Goal: Information Seeking & Learning: Learn about a topic

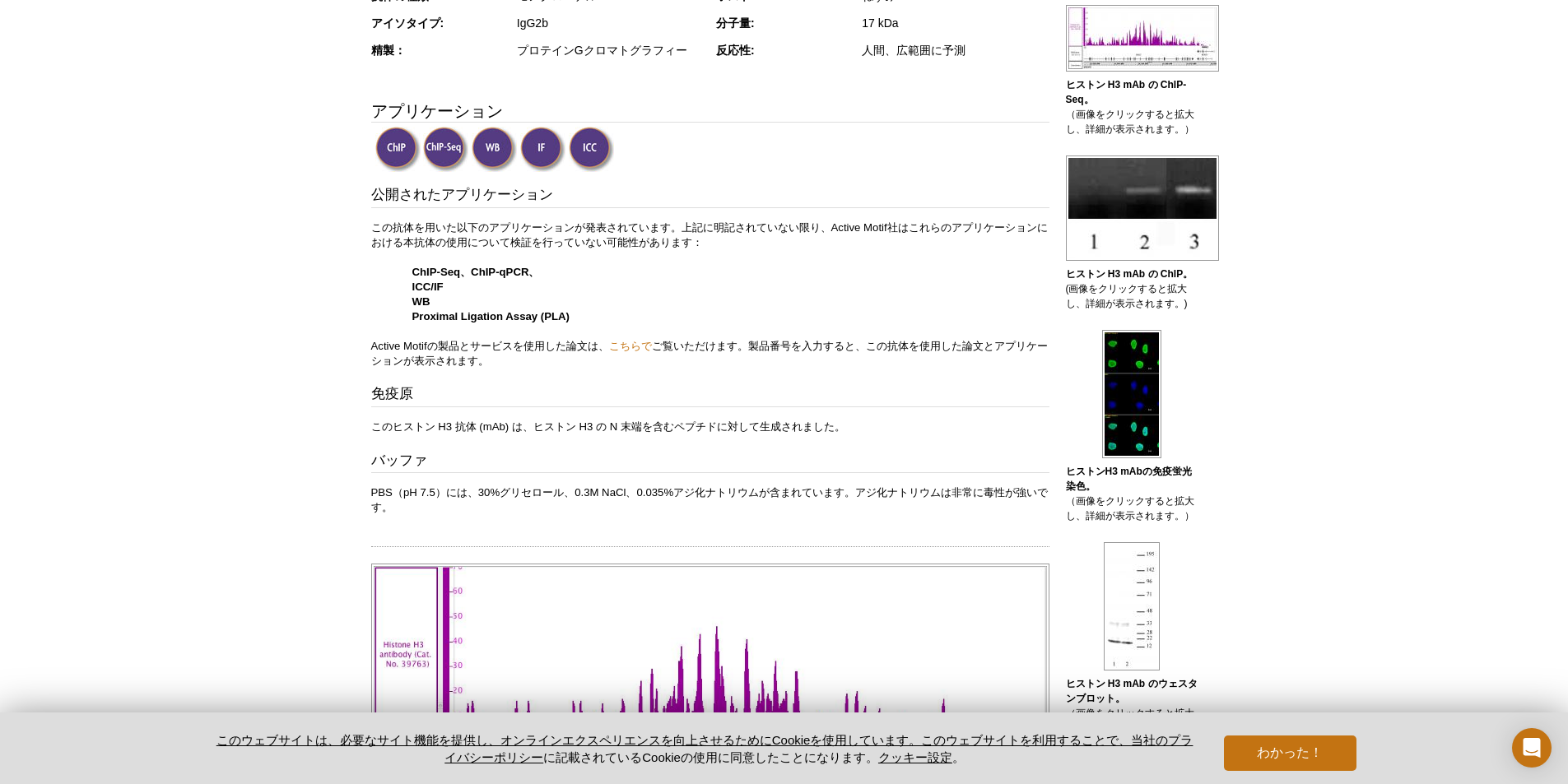
scroll to position [266, 0]
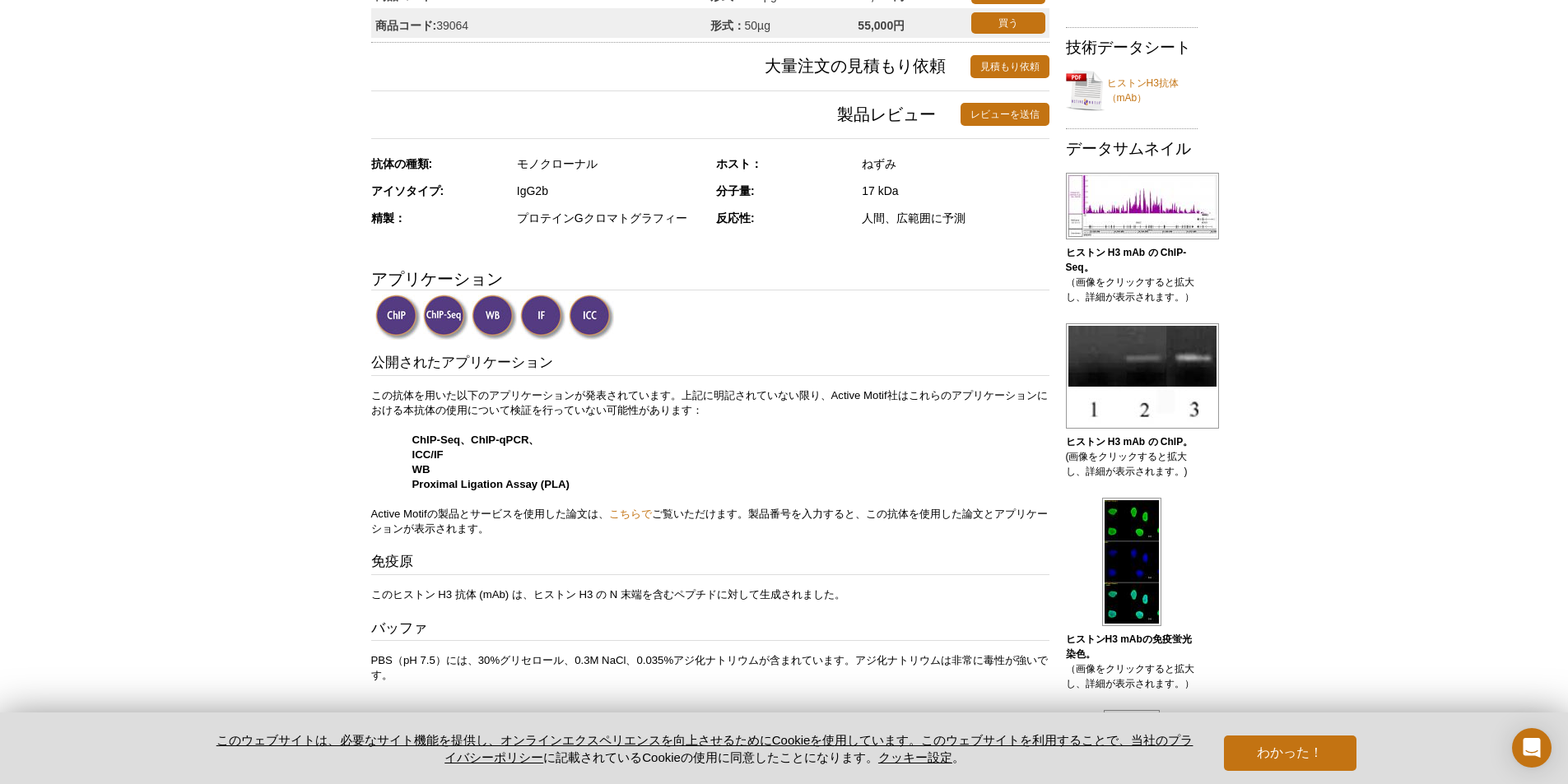
click at [536, 325] on img at bounding box center [542, 316] width 45 height 45
click at [1277, 743] on button "わかった！" at bounding box center [1289, 753] width 132 height 35
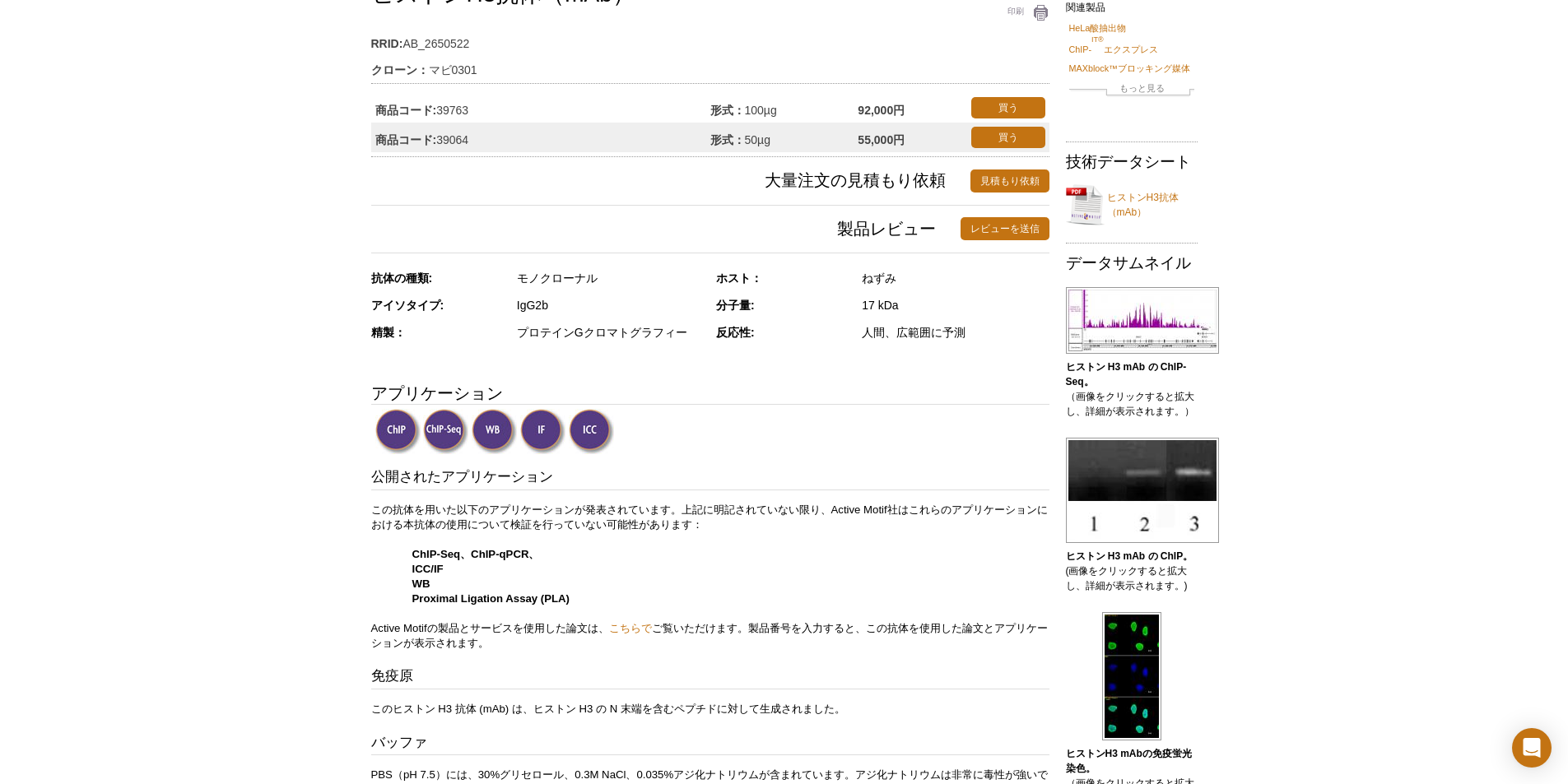
scroll to position [0, 0]
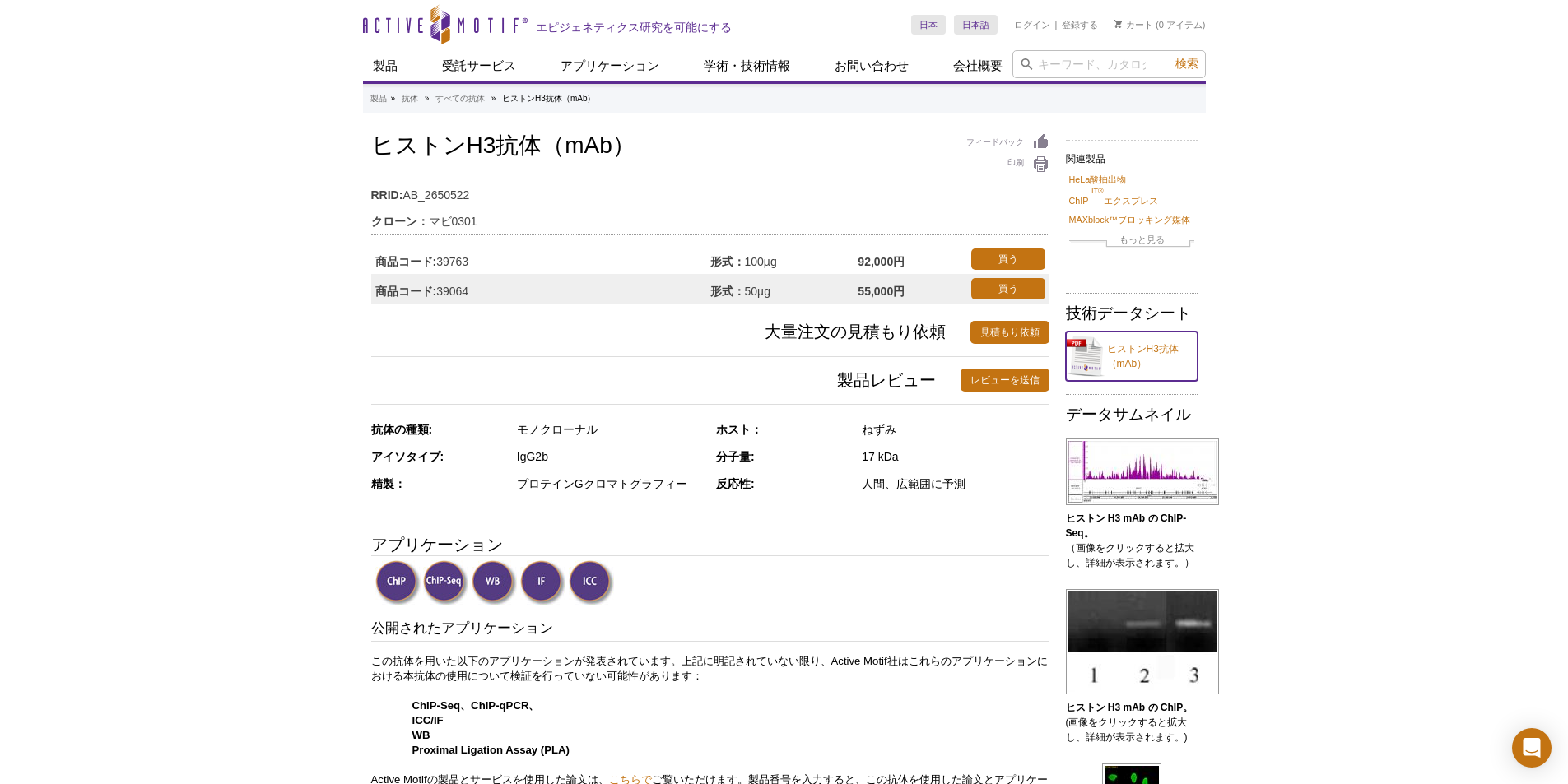
drag, startPoint x: 1115, startPoint y: 353, endPoint x: 1143, endPoint y: 362, distance: 29.4
click at [1143, 362] on font "ヒストンH3抗体（mAb）" at bounding box center [1143, 356] width 72 height 27
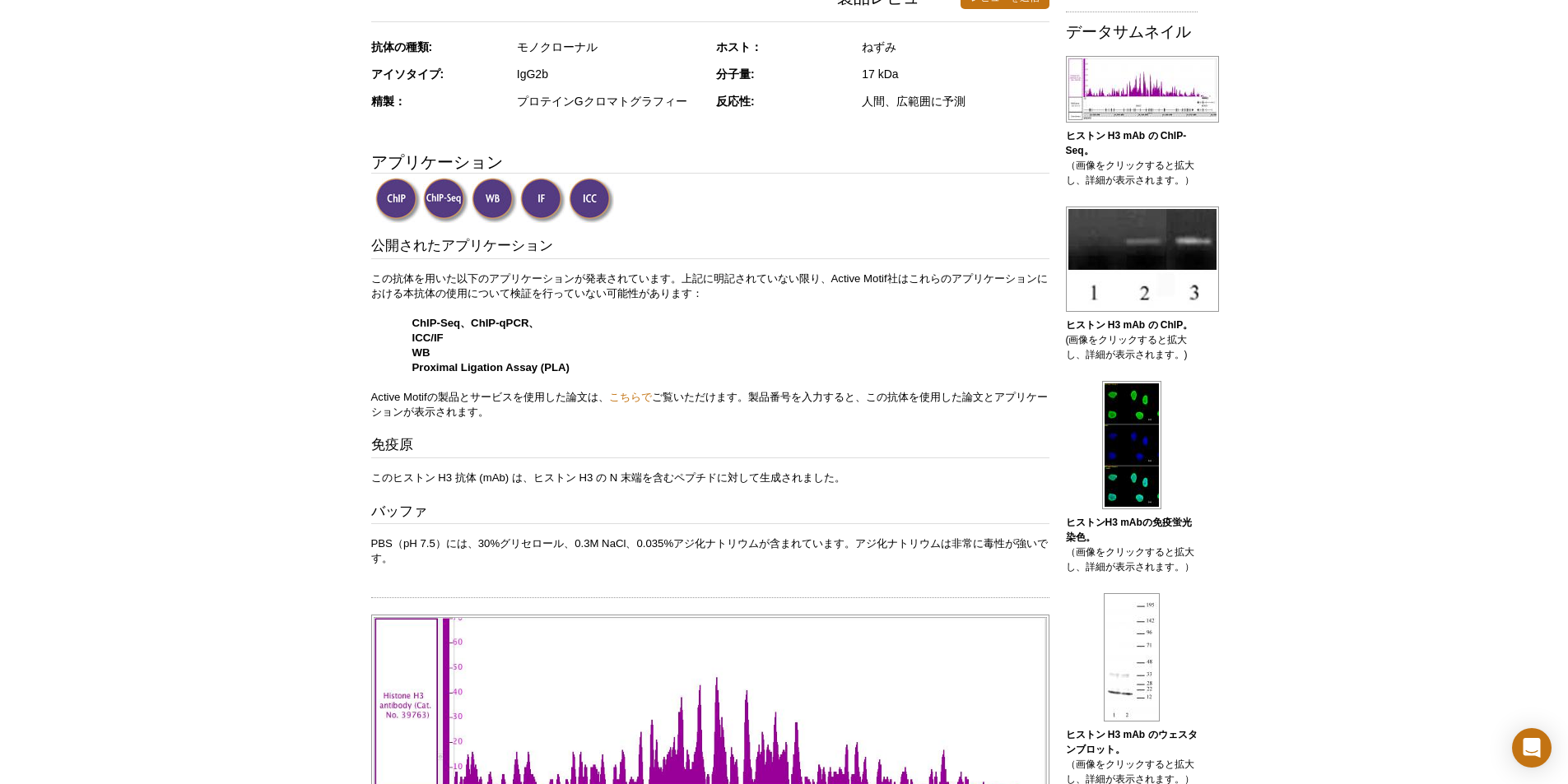
scroll to position [411, 0]
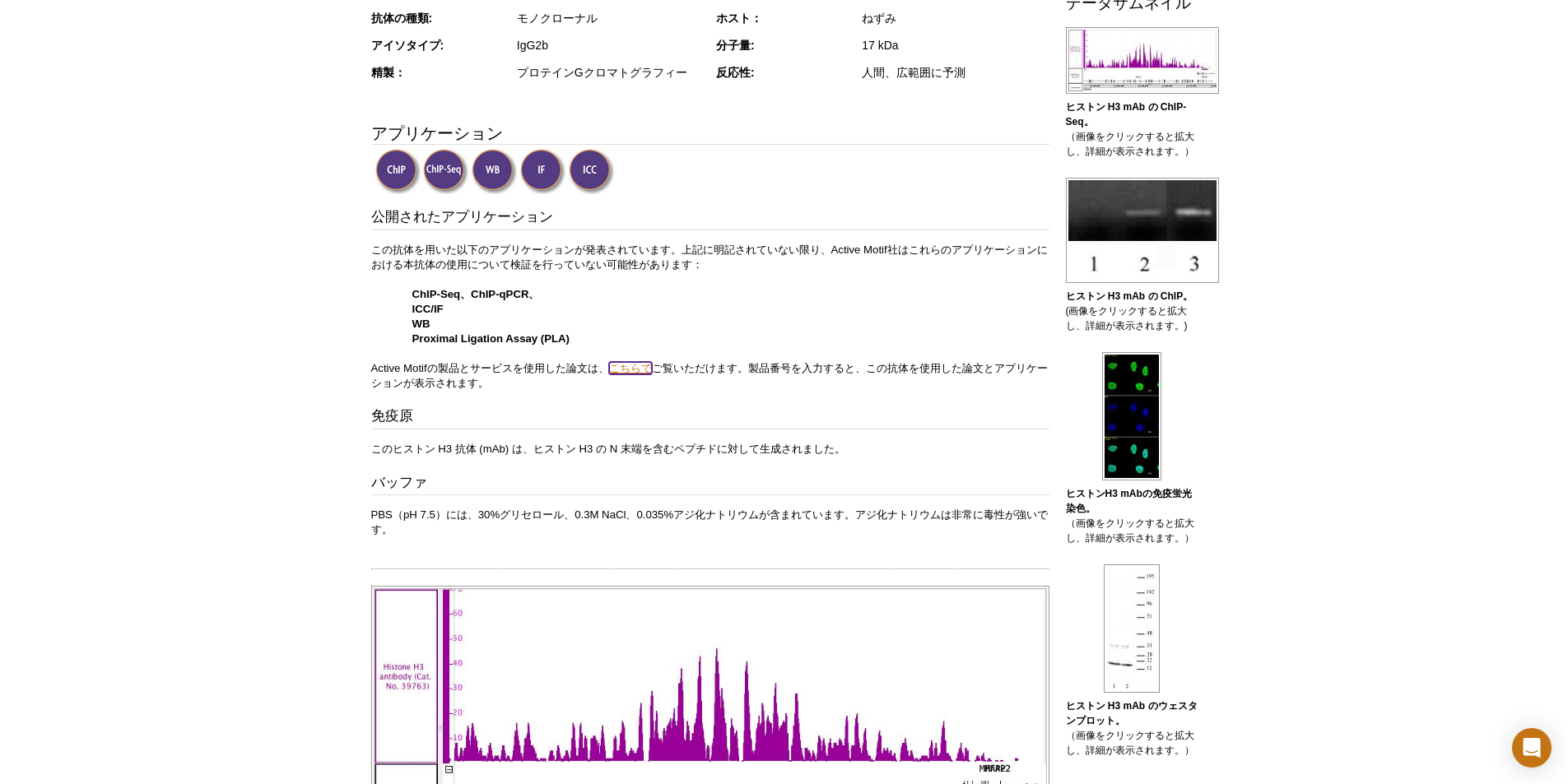
drag, startPoint x: 632, startPoint y: 360, endPoint x: 623, endPoint y: 370, distance: 13.5
click at [623, 370] on font "こちらで" at bounding box center [631, 368] width 42 height 12
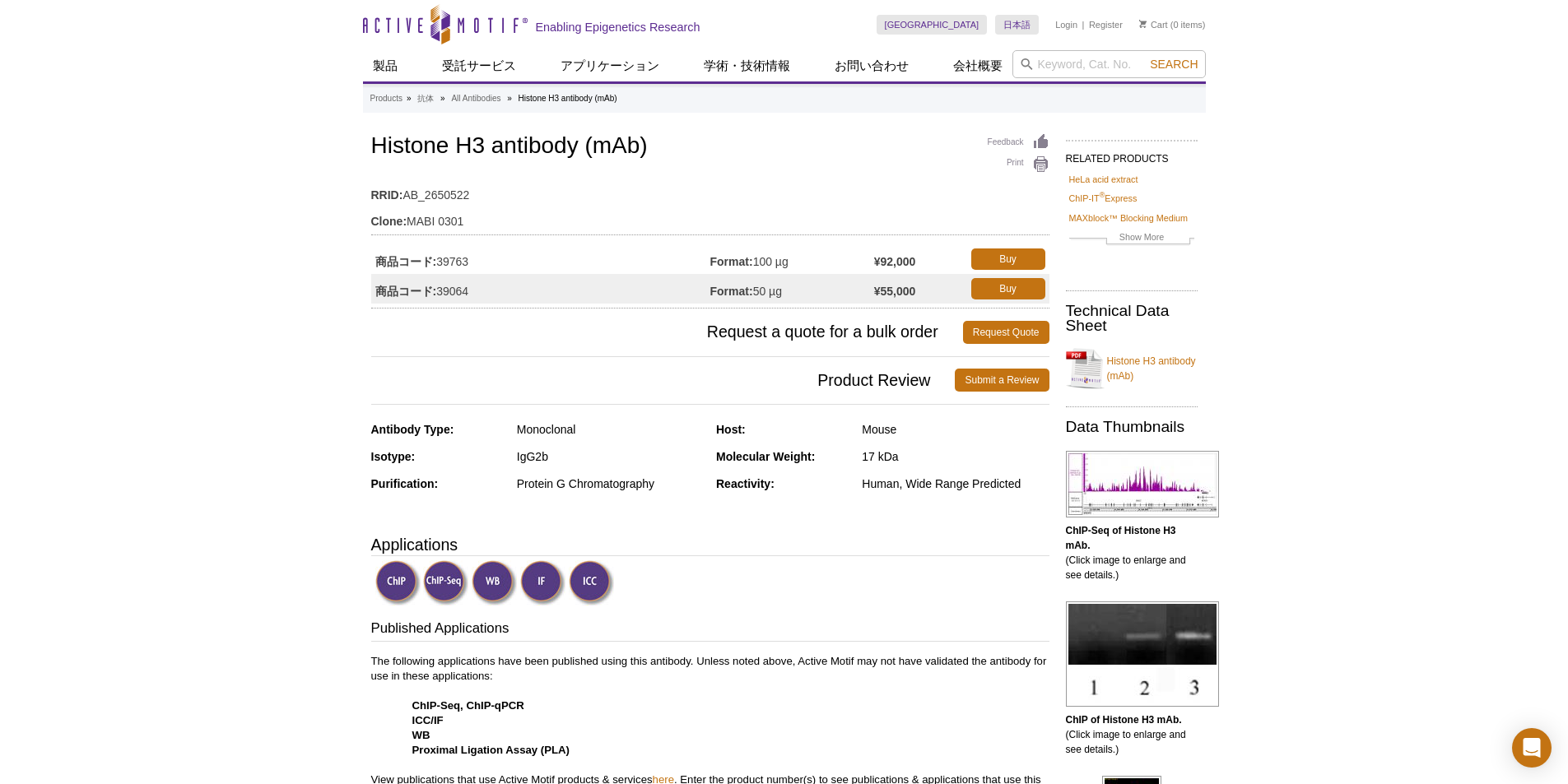
drag, startPoint x: 601, startPoint y: 146, endPoint x: 369, endPoint y: 159, distance: 232.4
copy h1 "Histone H3 antibody (mAb)"
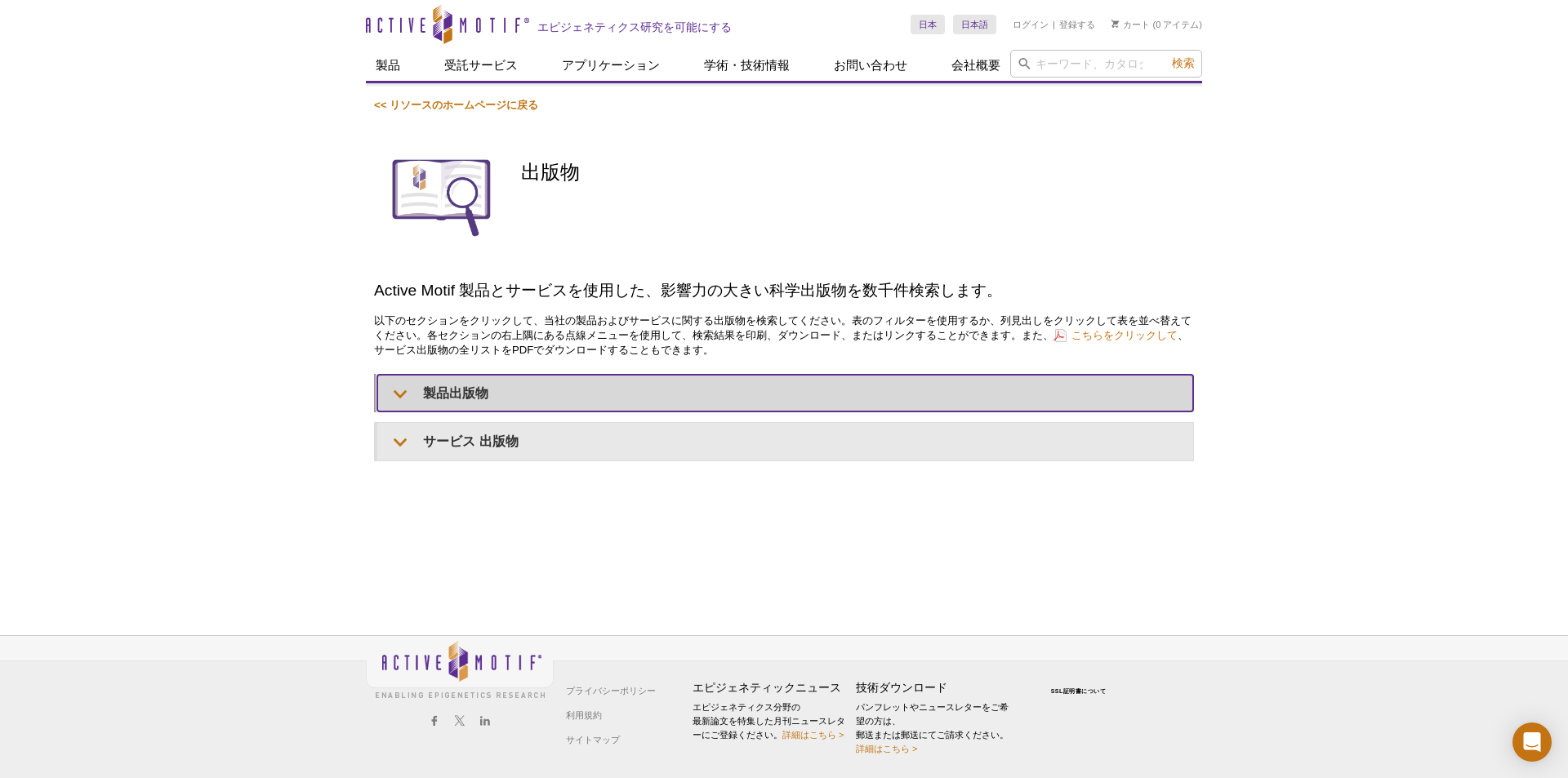
click at [430, 380] on summary "製品出版物" at bounding box center [785, 393] width 816 height 37
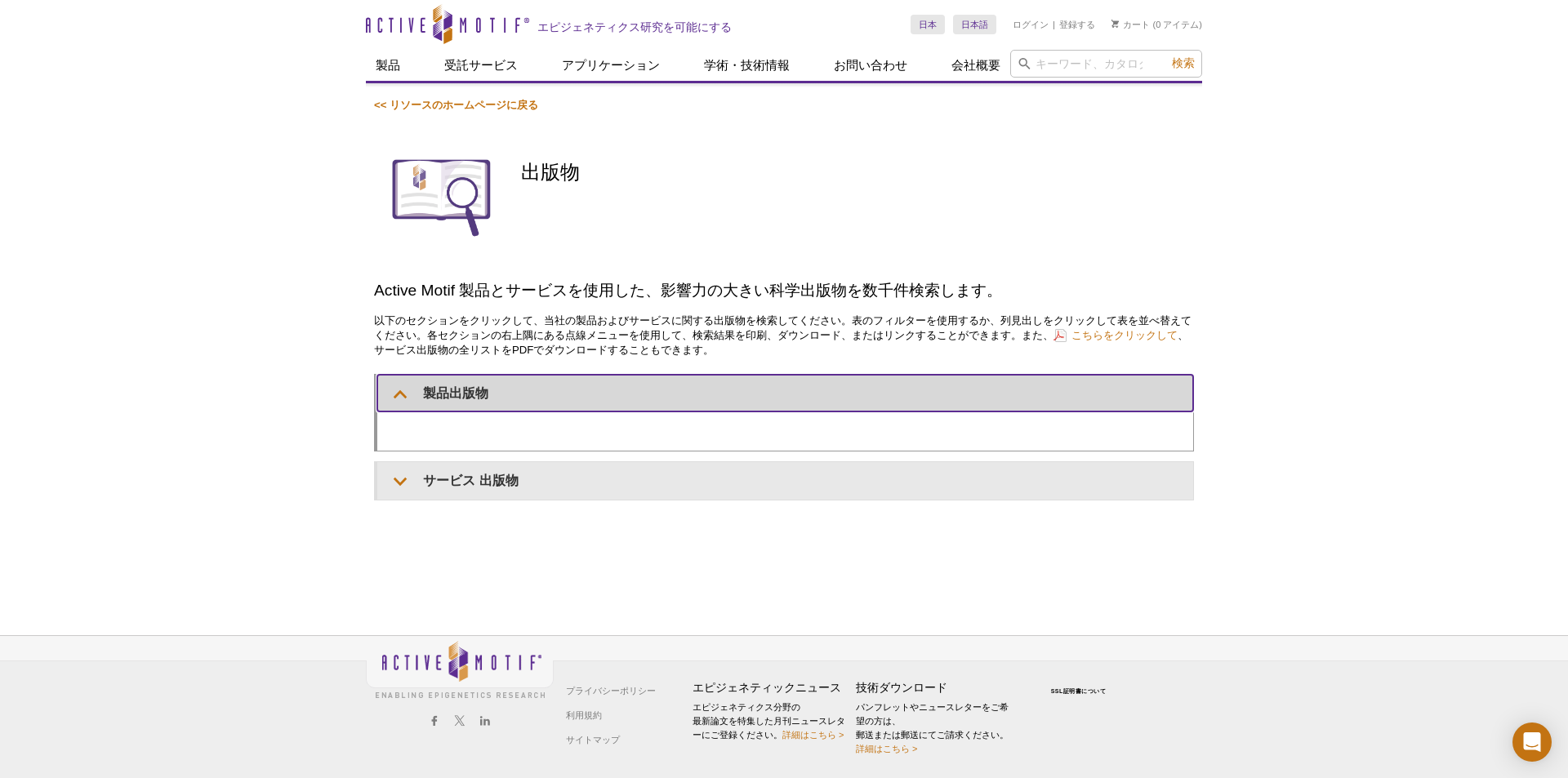
click at [430, 380] on summary "製品出版物" at bounding box center [785, 393] width 816 height 37
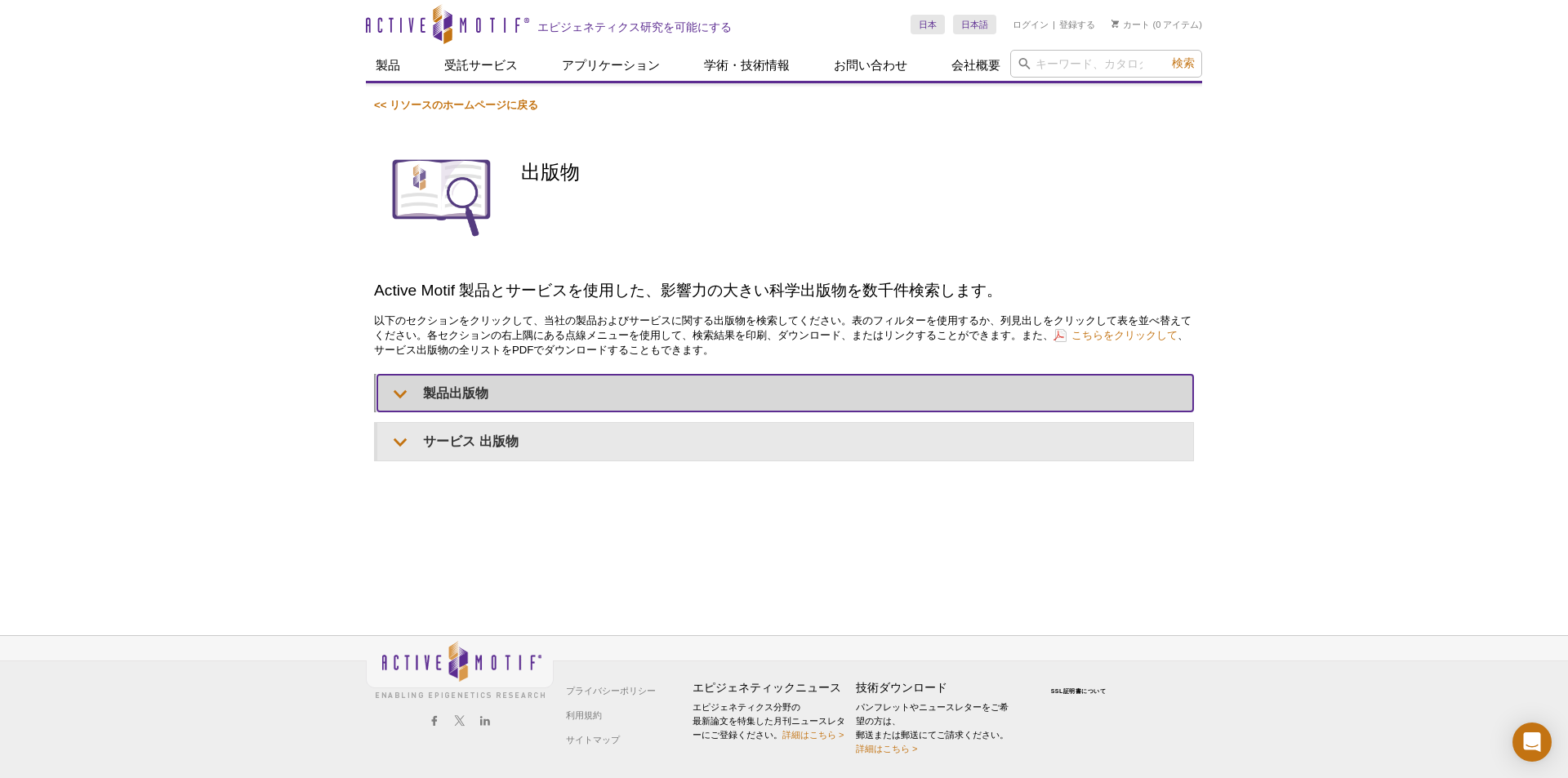
click at [430, 380] on summary "製品出版物" at bounding box center [785, 393] width 816 height 37
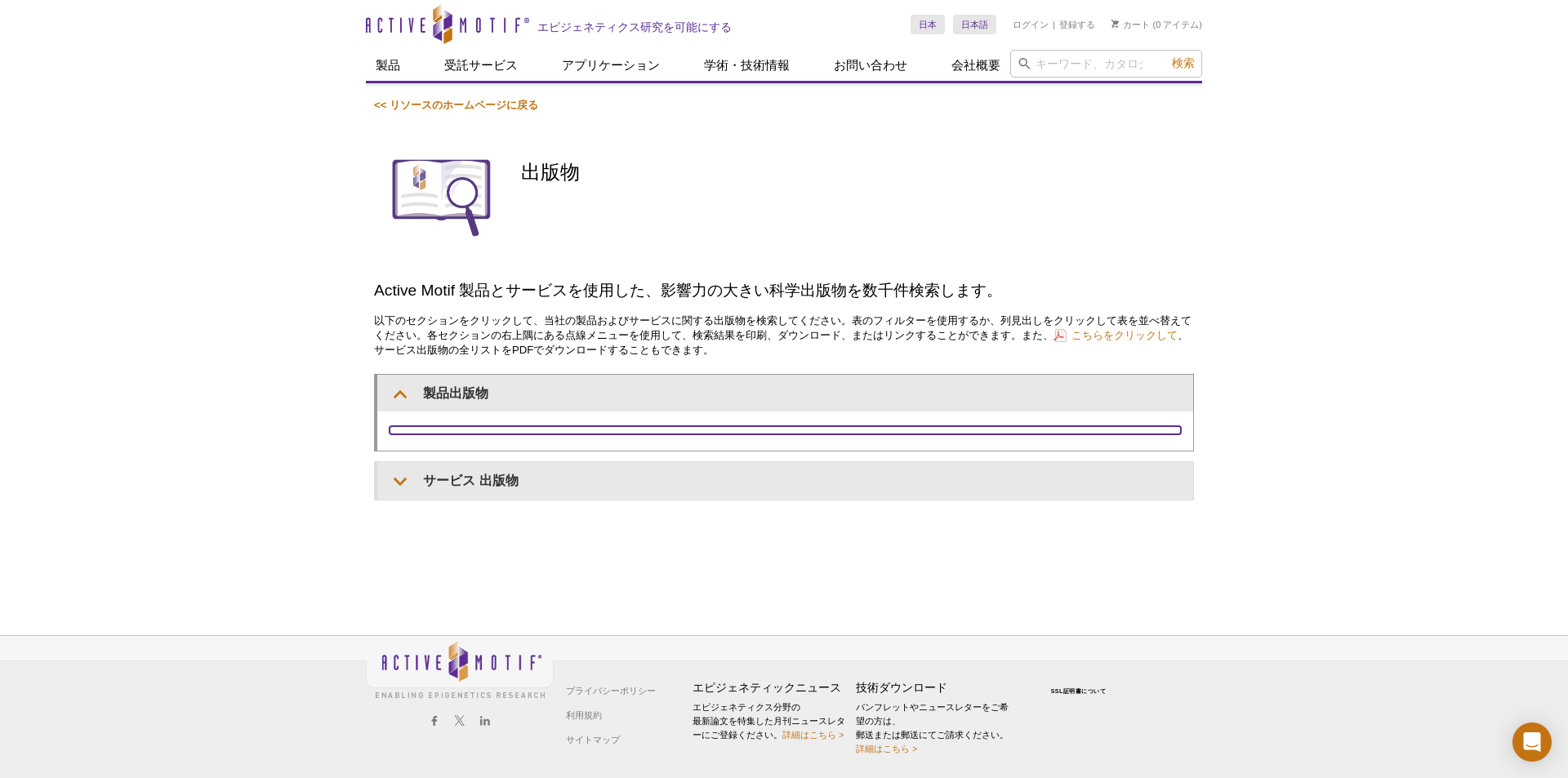
click at [435, 434] on iframe at bounding box center [785, 430] width 791 height 8
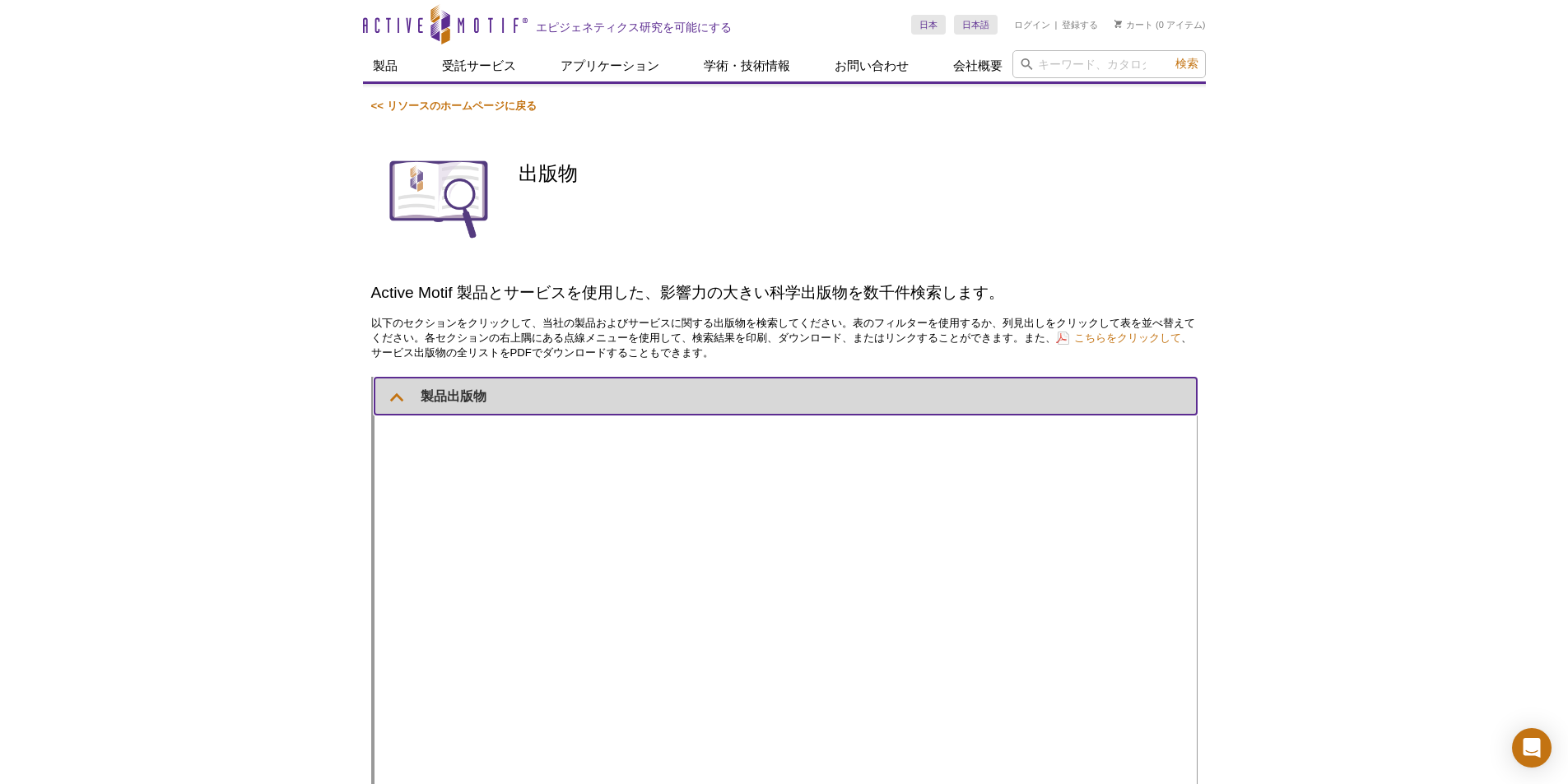
click at [431, 400] on font "製品出版物" at bounding box center [454, 396] width 65 height 14
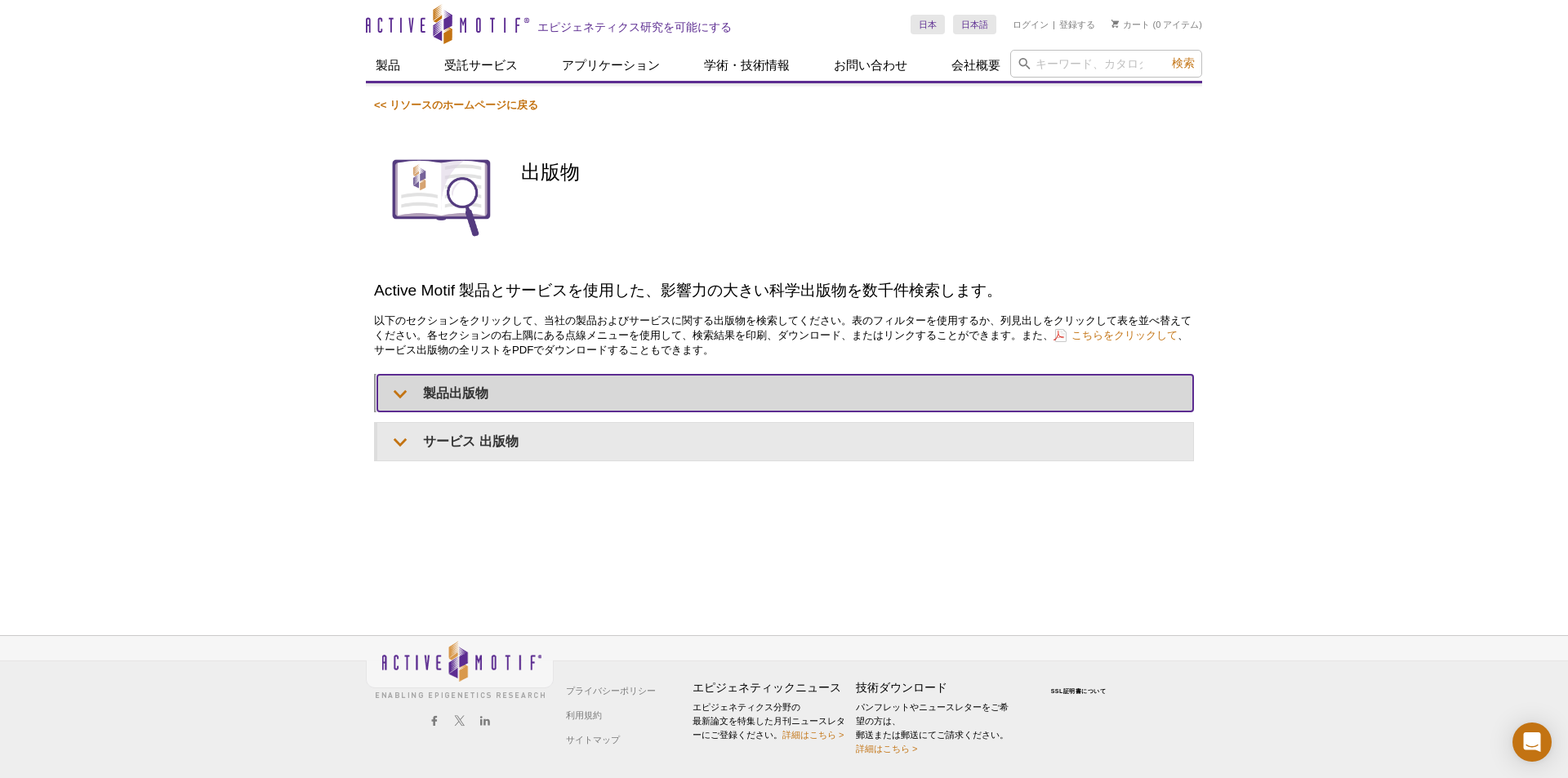
click at [428, 404] on summary "製品出版物" at bounding box center [785, 393] width 816 height 37
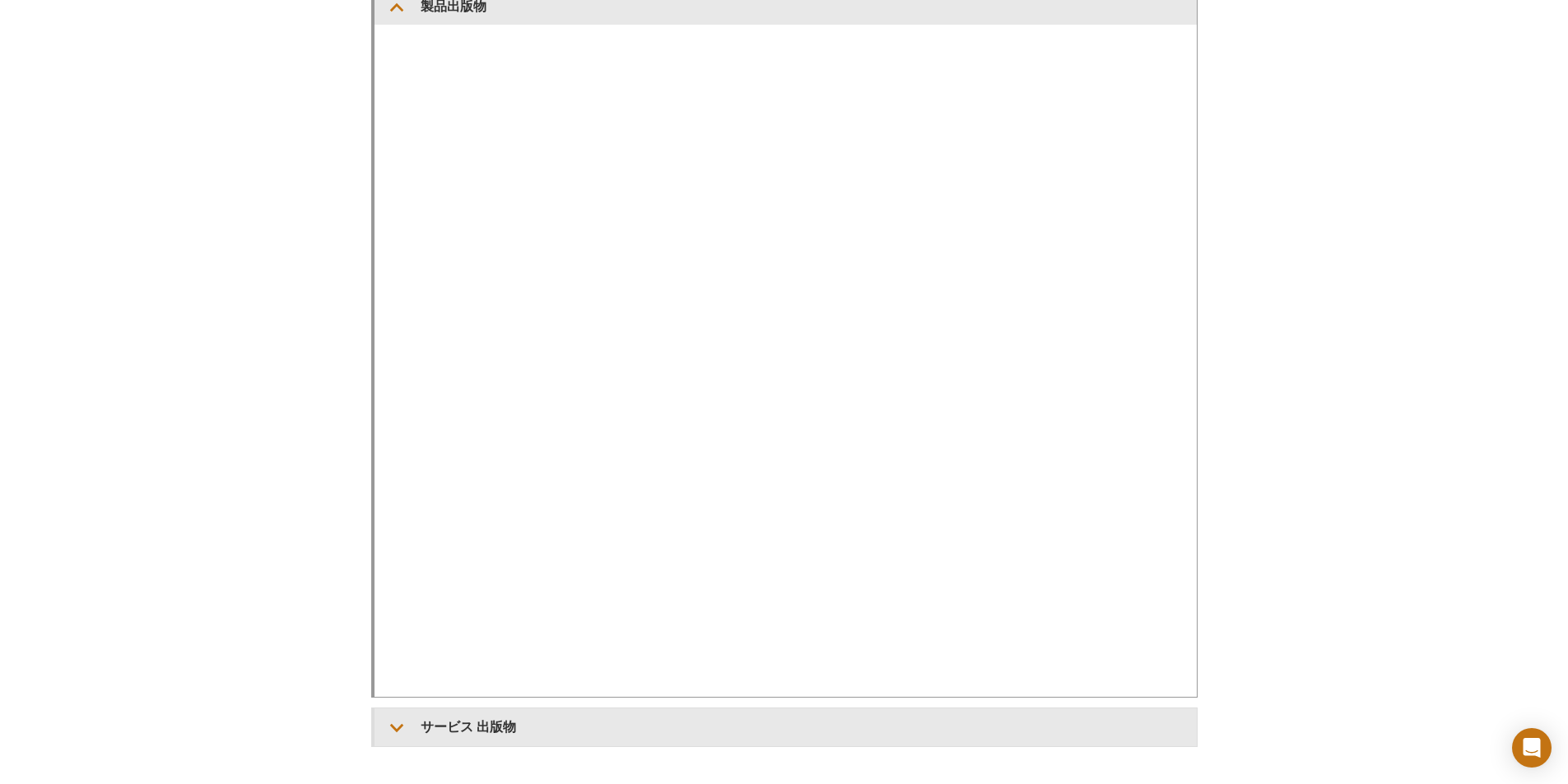
scroll to position [379, 0]
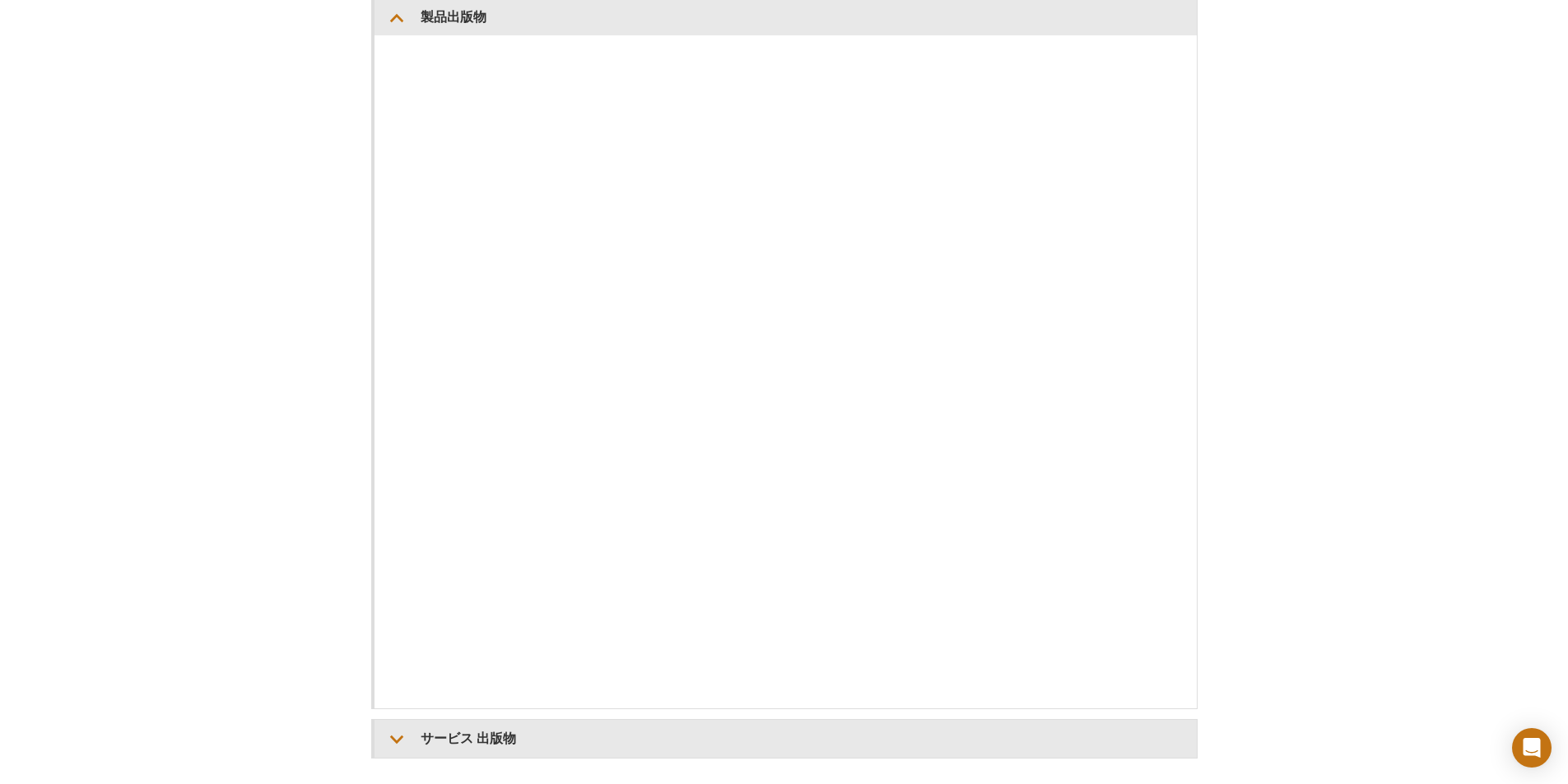
click at [1453, 305] on div "Active Motif Logo エピジェネティクス研究を可能にする 0 検索 コンテンツにスキップ Active Motif Logo エピジェネティクス…" at bounding box center [784, 285] width 1568 height 1328
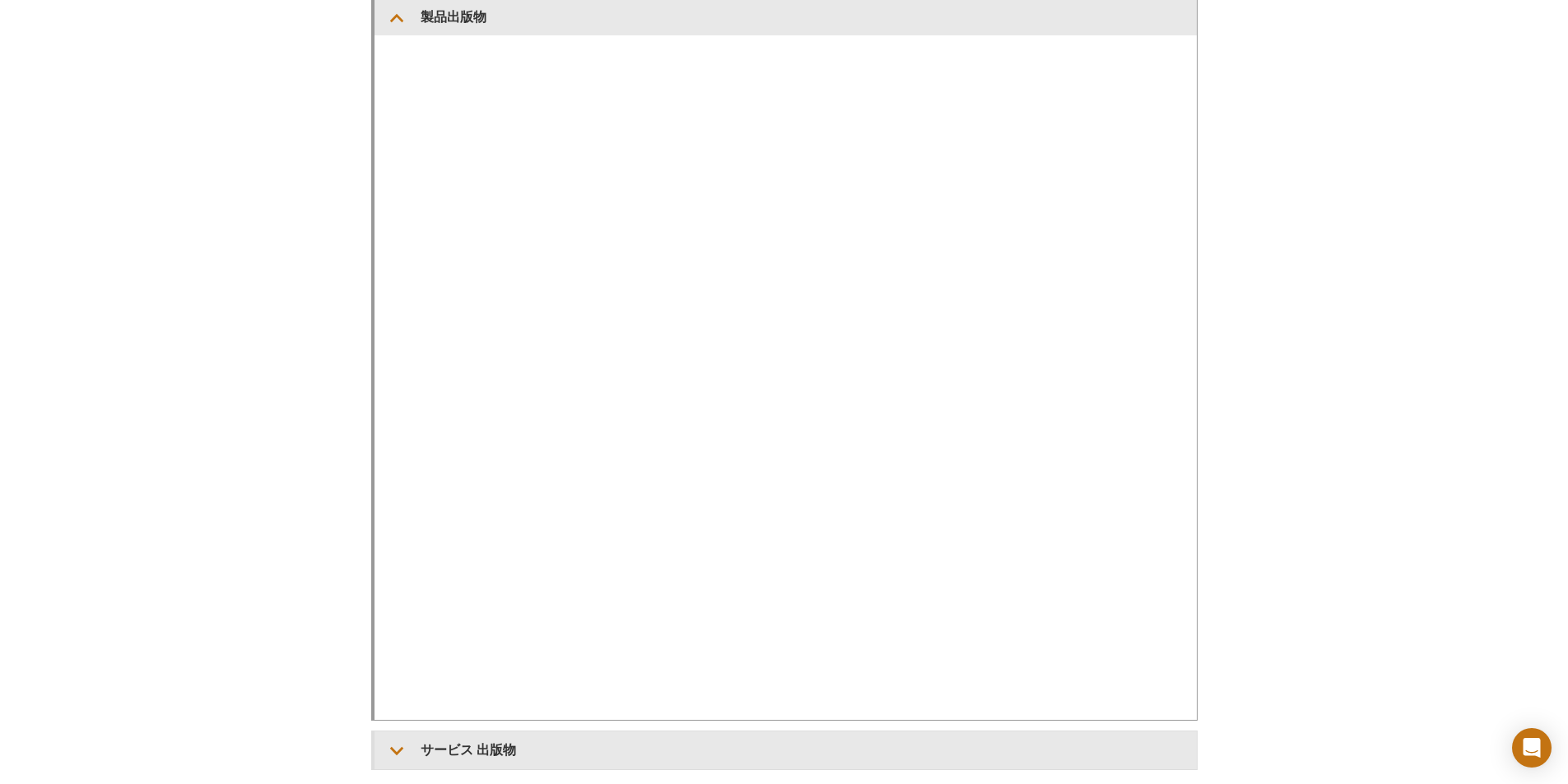
scroll to position [140, 0]
